Goal: Download file/media

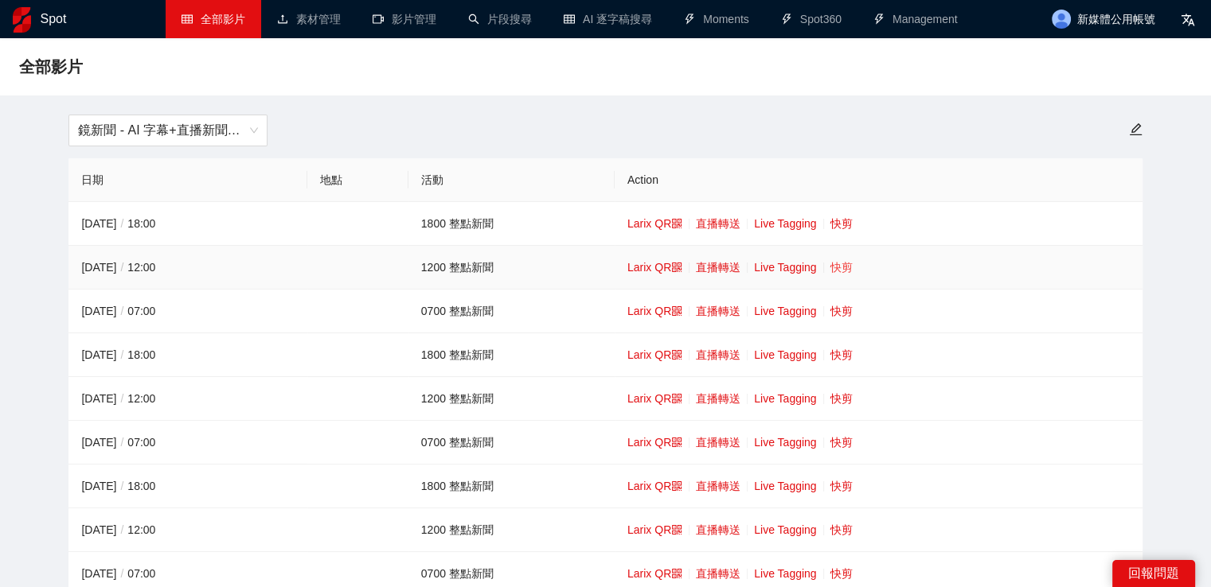
click at [838, 266] on link "快剪" at bounding box center [841, 267] width 22 height 13
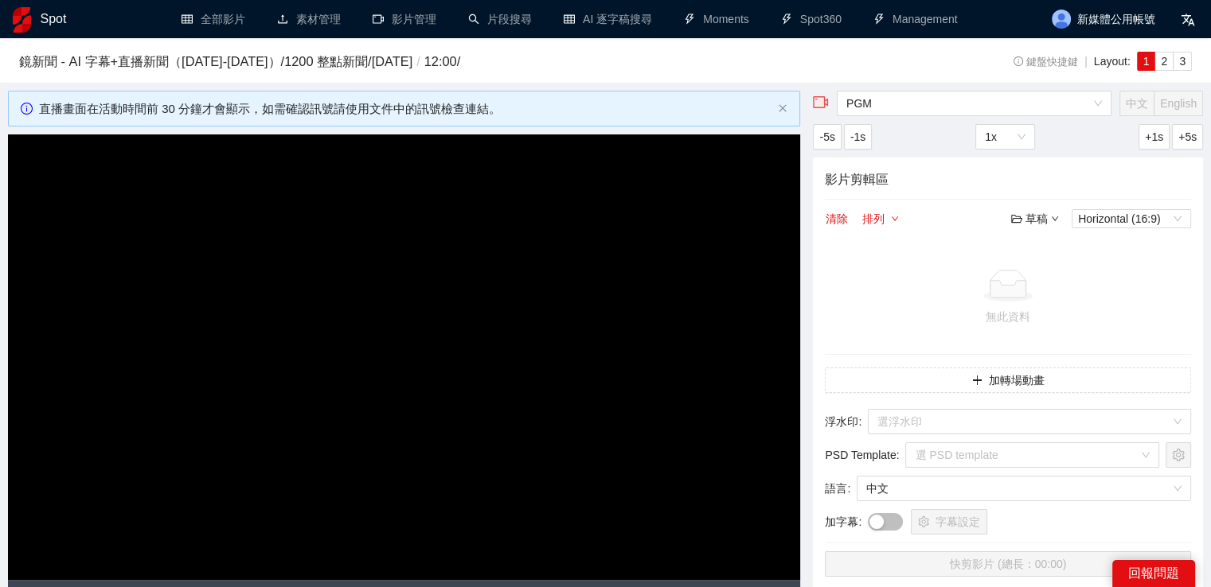
click at [693, 315] on video "Video Player" at bounding box center [404, 358] width 792 height 446
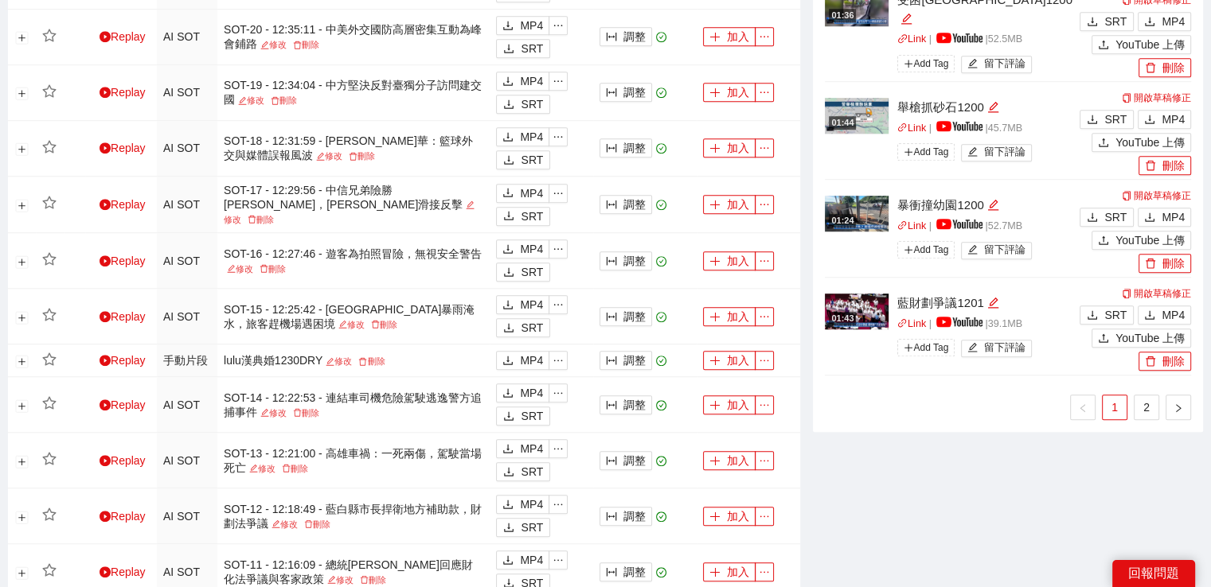
scroll to position [1353, 0]
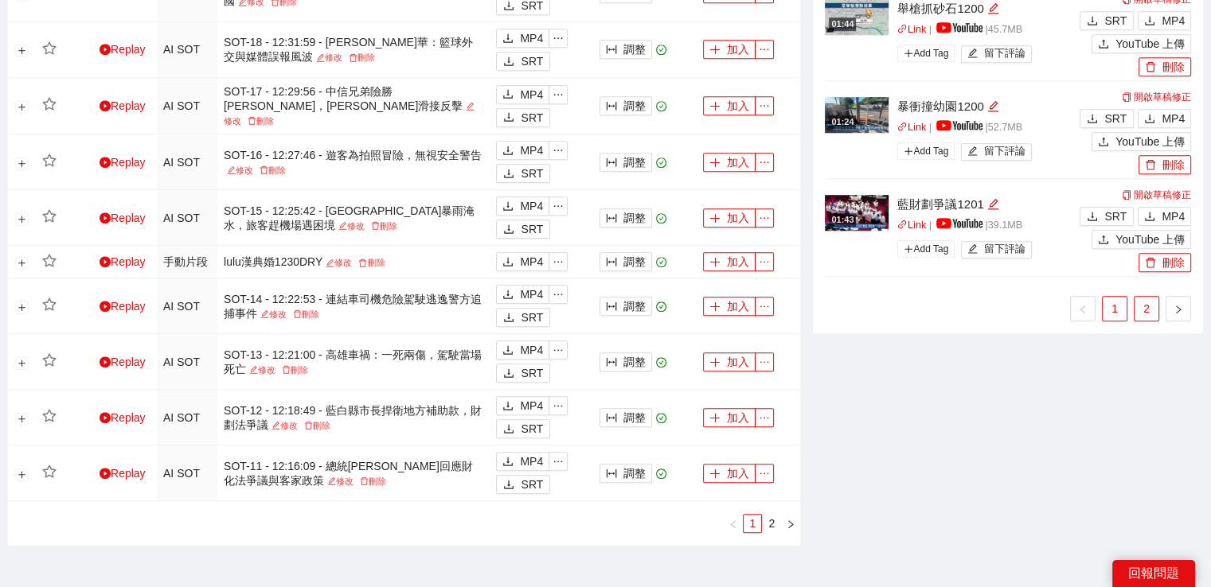
click at [1136, 306] on link "2" at bounding box center [1146, 309] width 24 height 24
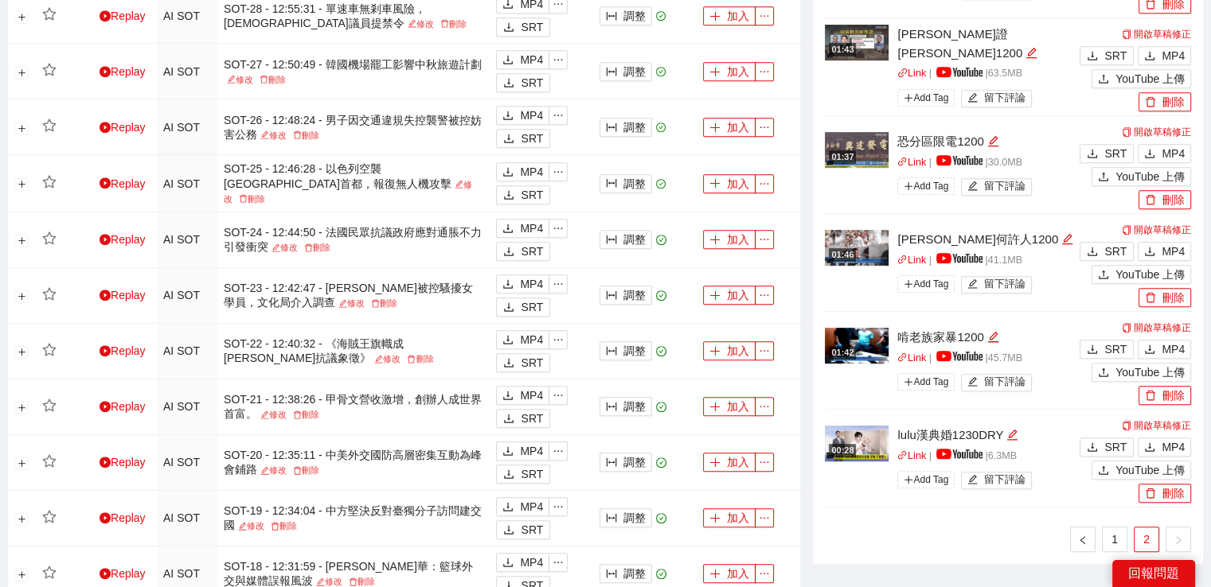
scroll to position [955, 0]
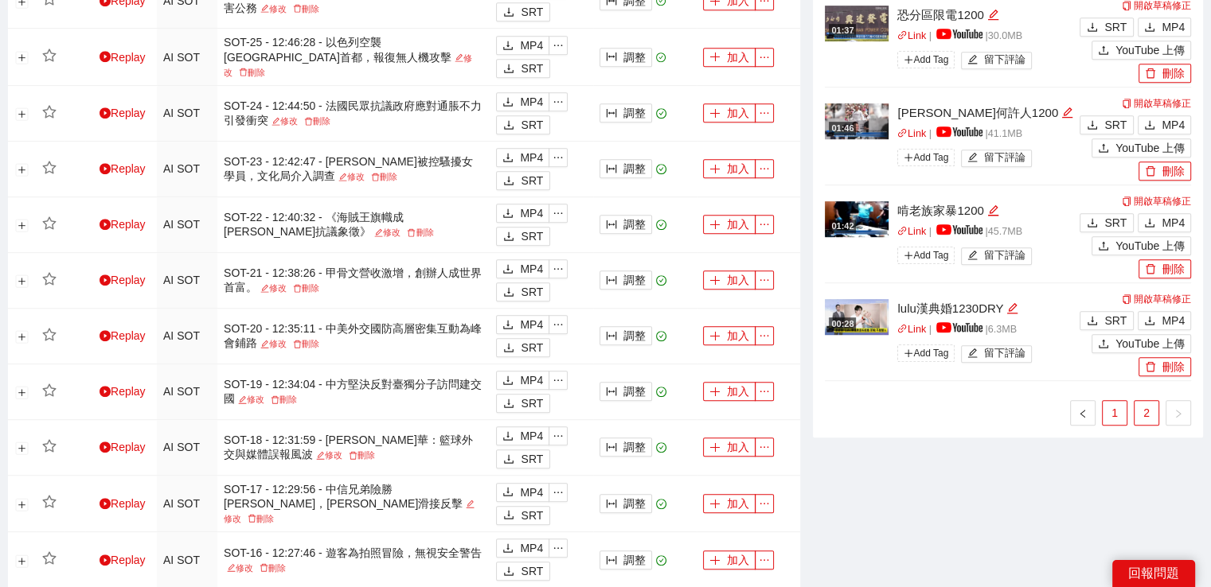
click at [1108, 415] on link "1" at bounding box center [1115, 413] width 24 height 24
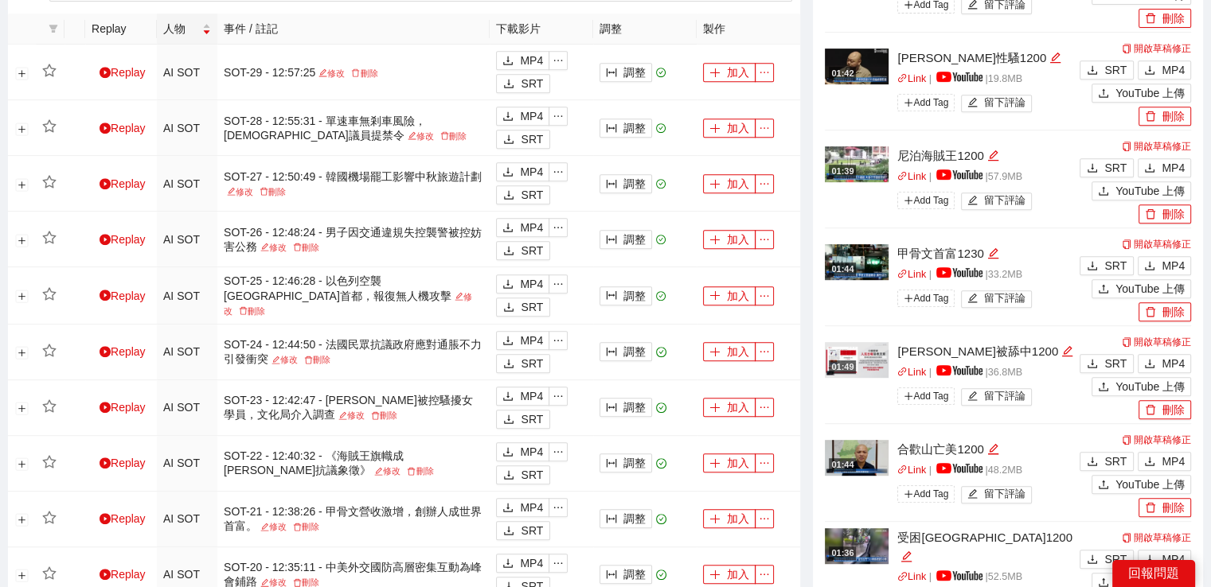
scroll to position [1114, 0]
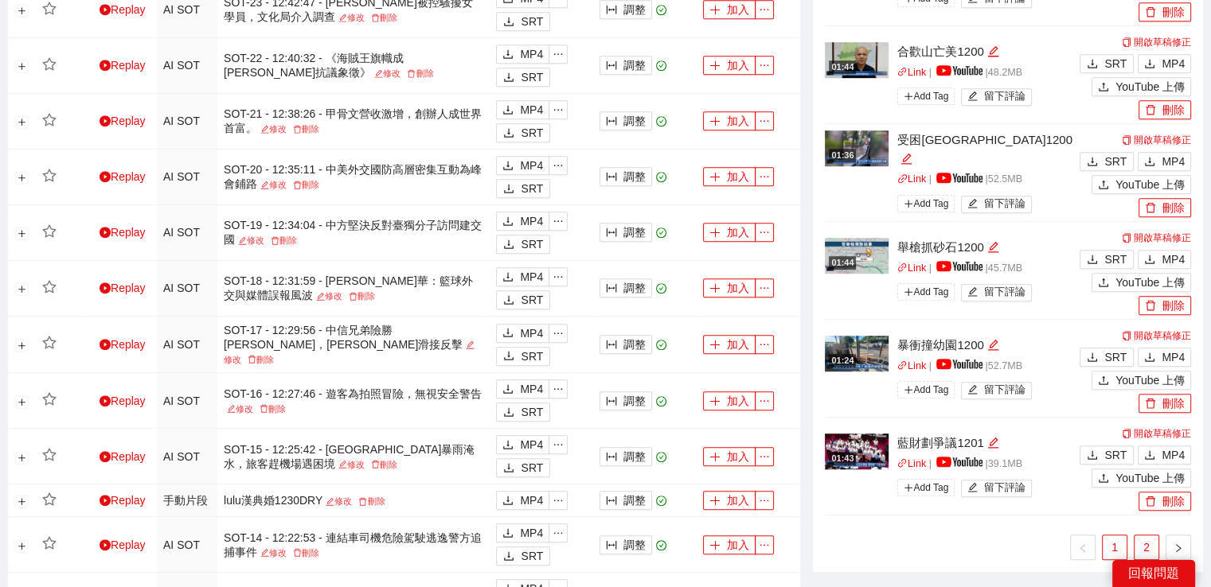
click at [1143, 538] on link "2" at bounding box center [1146, 548] width 24 height 24
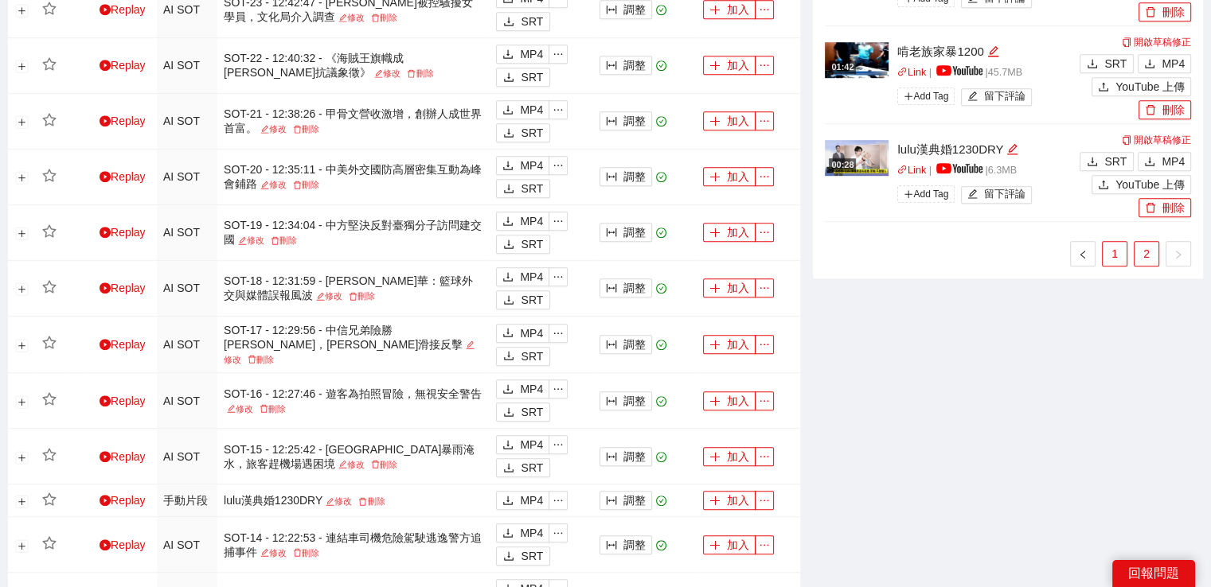
click at [1106, 255] on link "1" at bounding box center [1115, 254] width 24 height 24
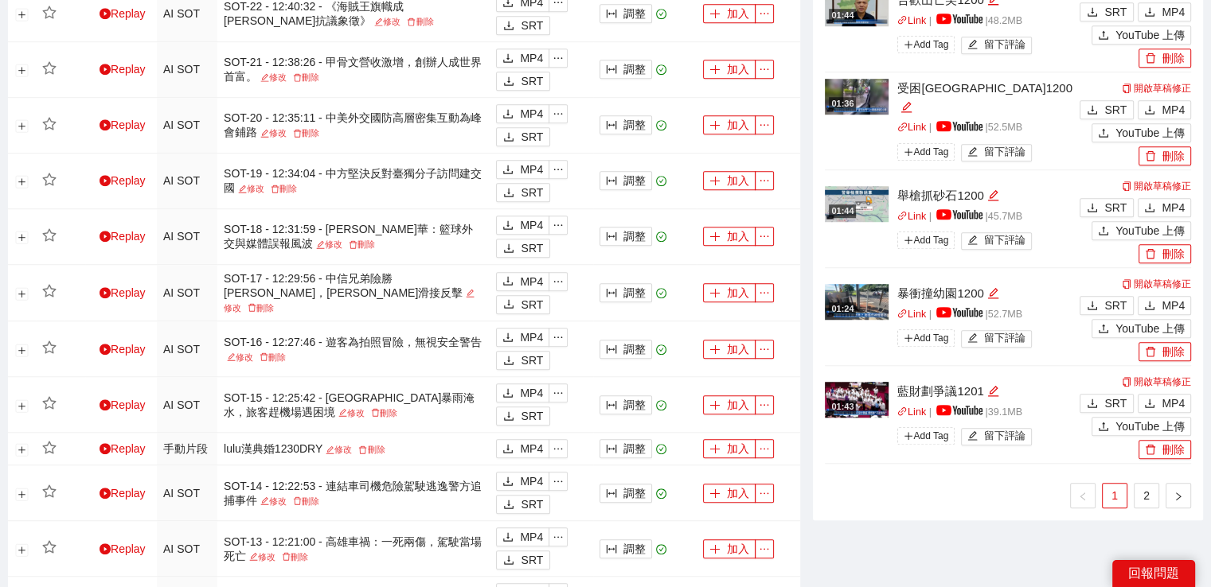
scroll to position [1194, 0]
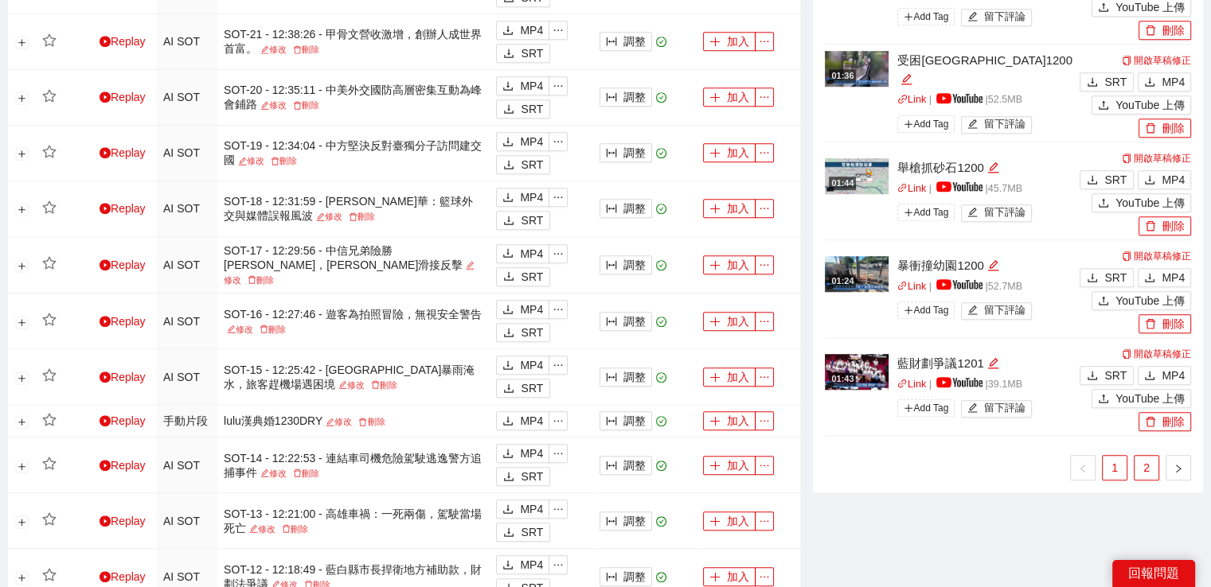
click at [1140, 459] on link "2" at bounding box center [1146, 468] width 24 height 24
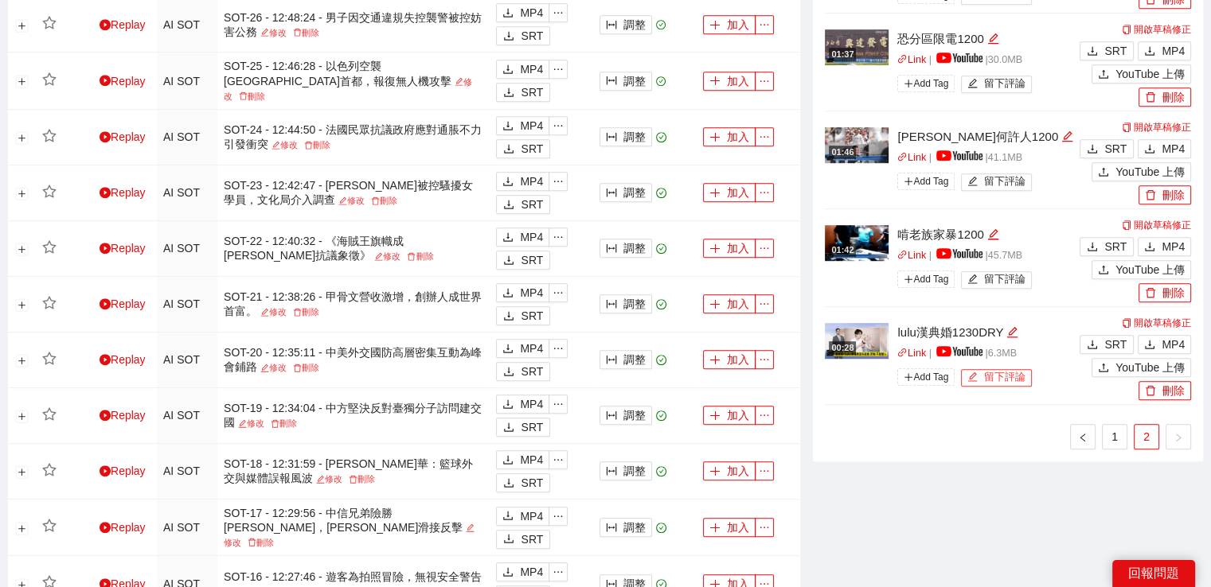
scroll to position [955, 0]
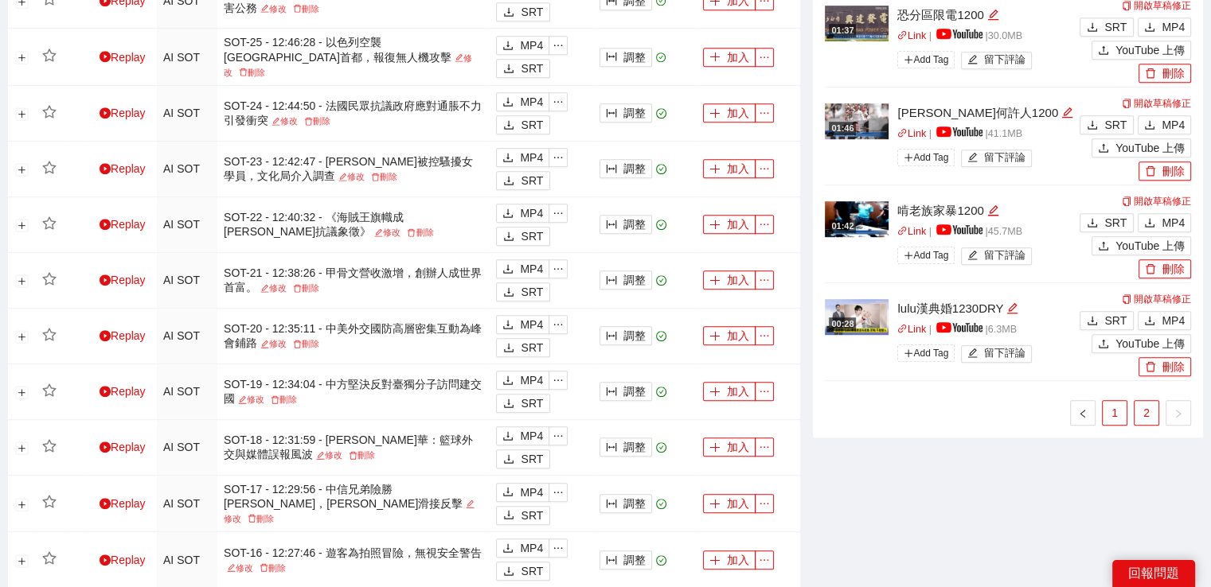
click at [1114, 412] on link "1" at bounding box center [1115, 413] width 24 height 24
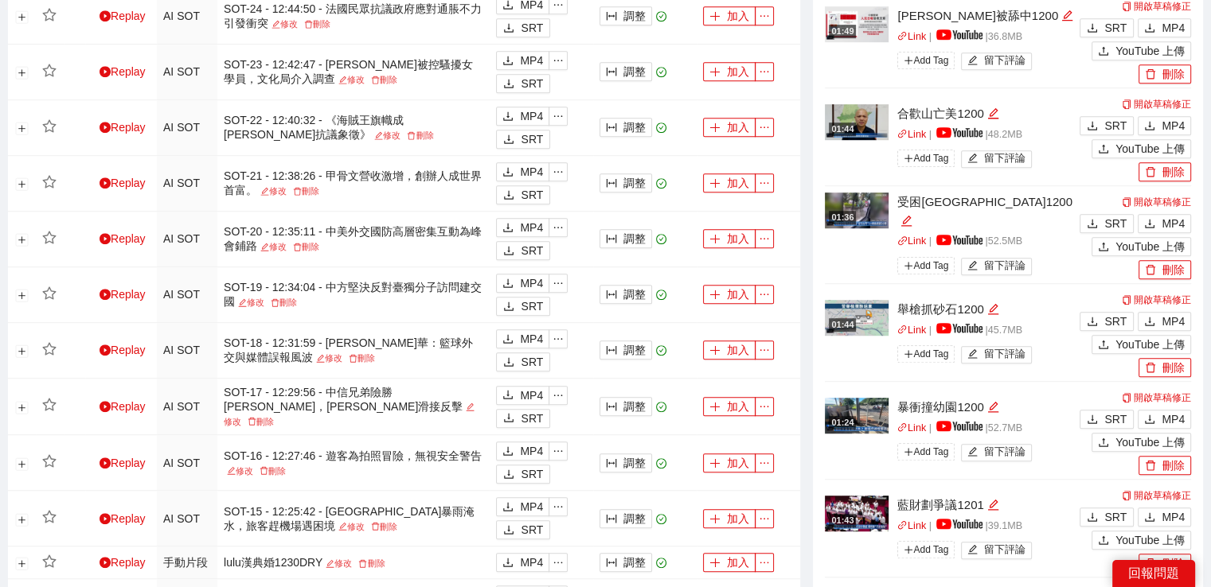
scroll to position [1114, 0]
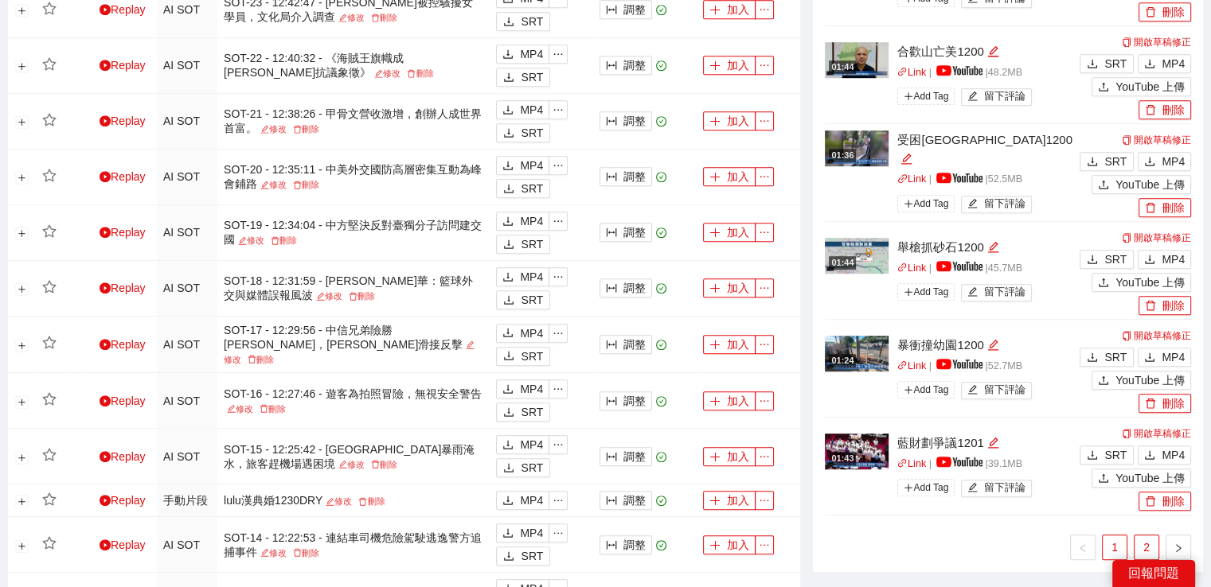
click at [1143, 538] on link "2" at bounding box center [1146, 548] width 24 height 24
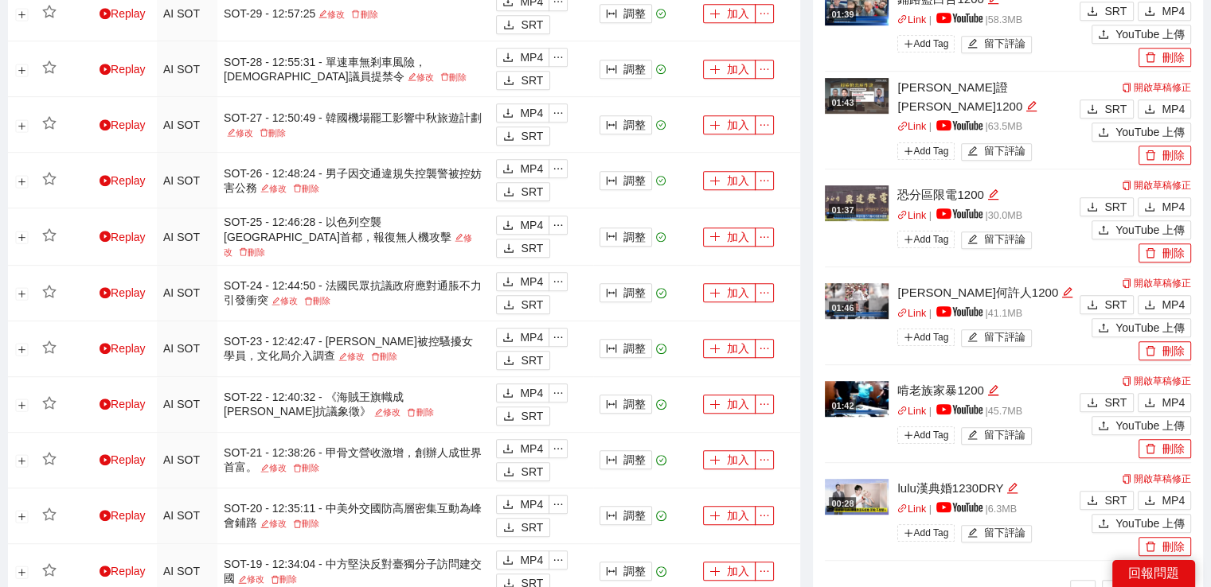
scroll to position [716, 0]
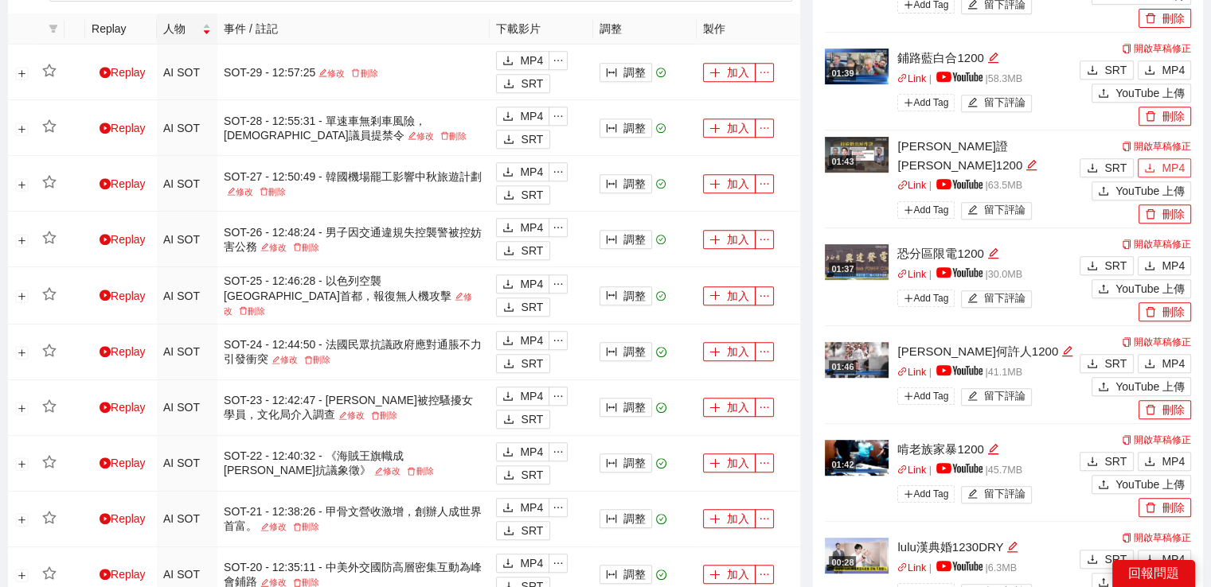
click at [1166, 175] on span "MP4" at bounding box center [1172, 168] width 23 height 18
click at [1150, 71] on icon "download" at bounding box center [1149, 69] width 11 height 11
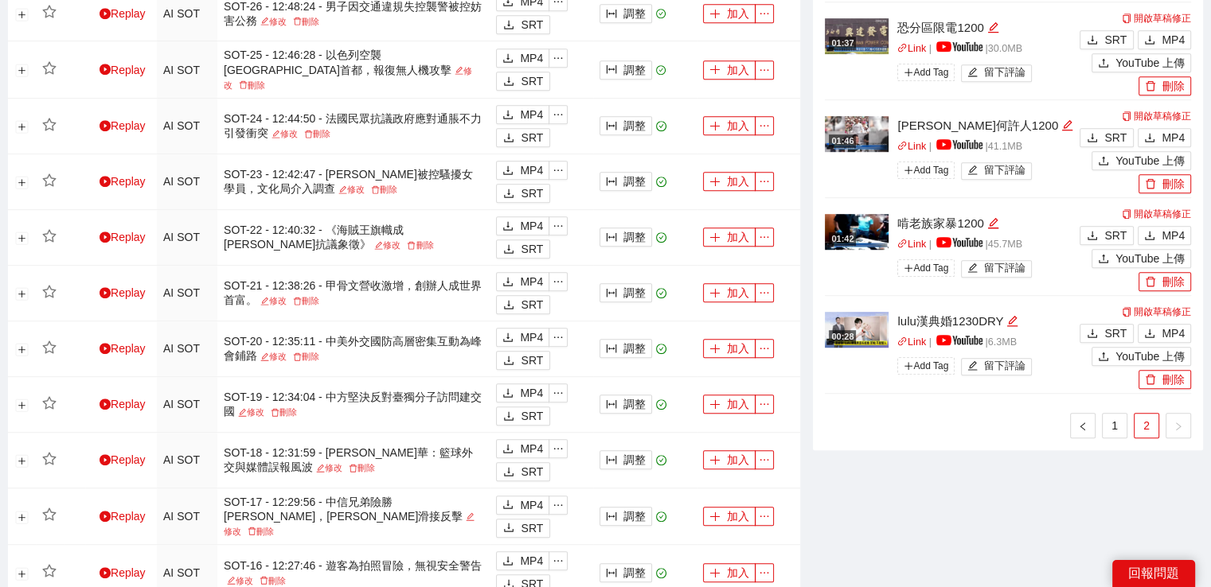
scroll to position [955, 0]
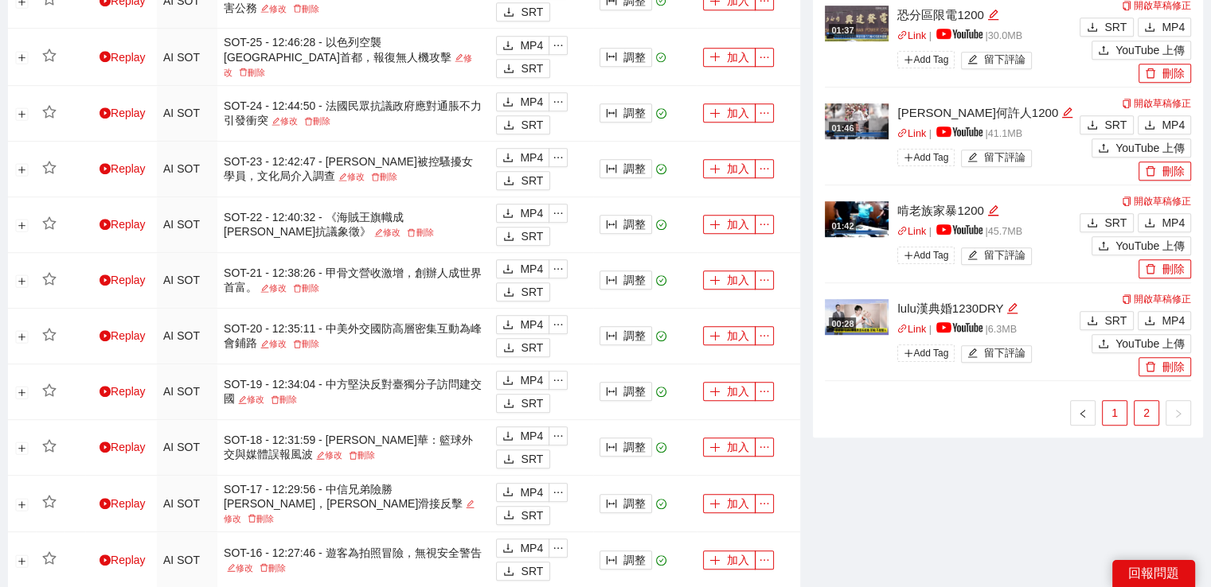
click at [1109, 404] on link "1" at bounding box center [1115, 413] width 24 height 24
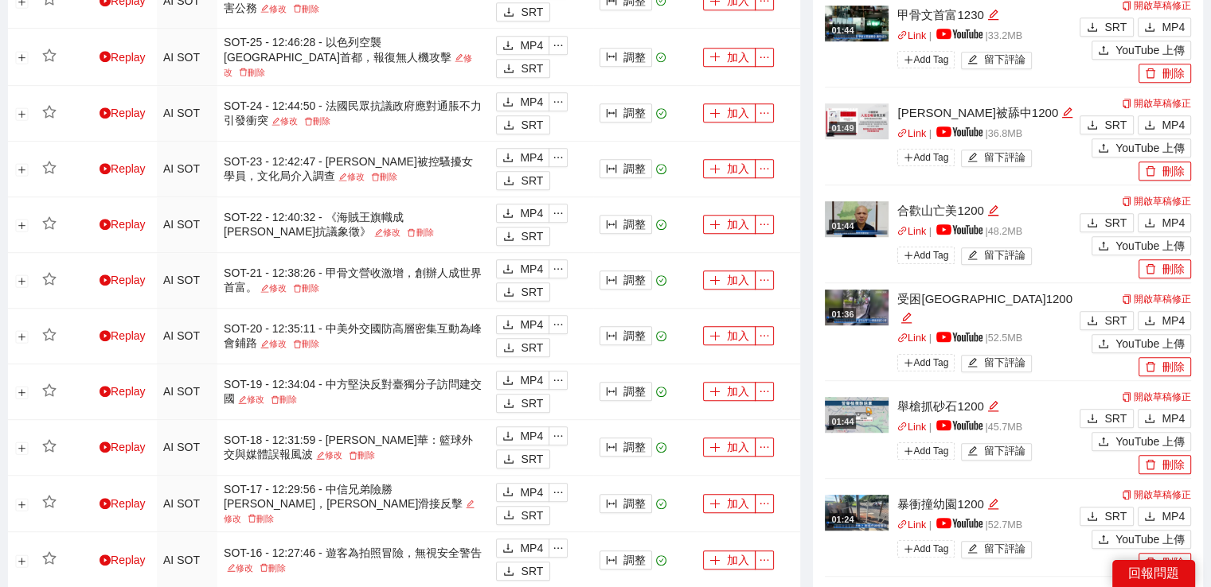
scroll to position [876, 0]
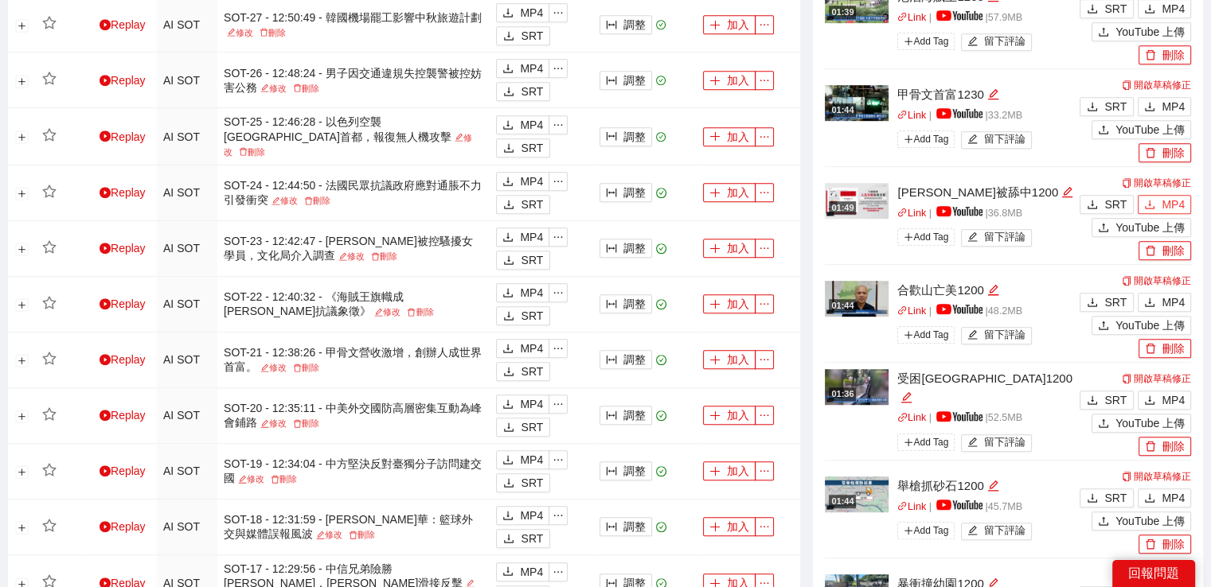
click at [1181, 198] on span "MP4" at bounding box center [1172, 205] width 23 height 18
